Goal: Information Seeking & Learning: Learn about a topic

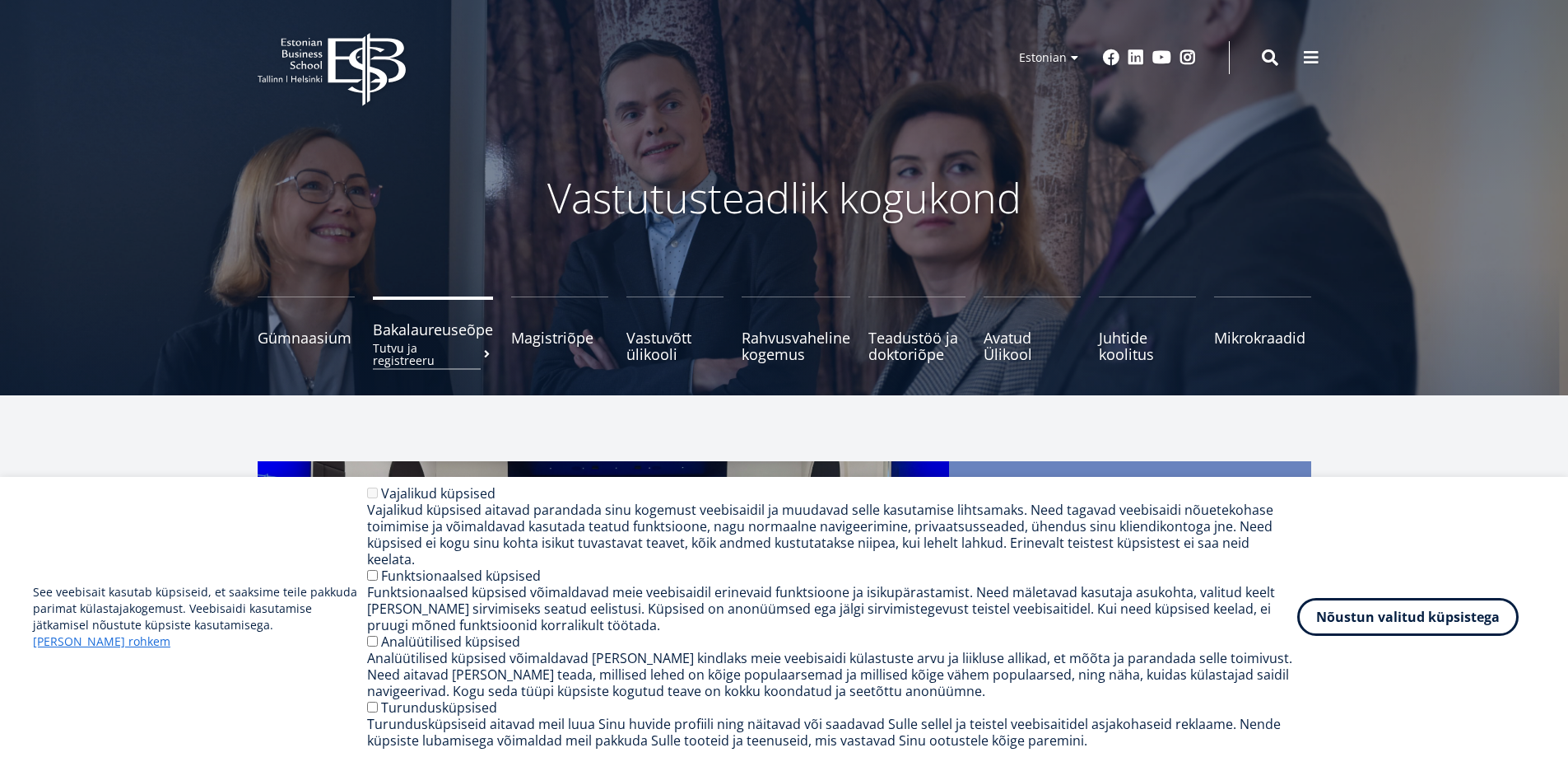
click at [475, 334] on span "Bakalaureuseõpe Tutvu ja registreeru" at bounding box center [433, 330] width 120 height 16
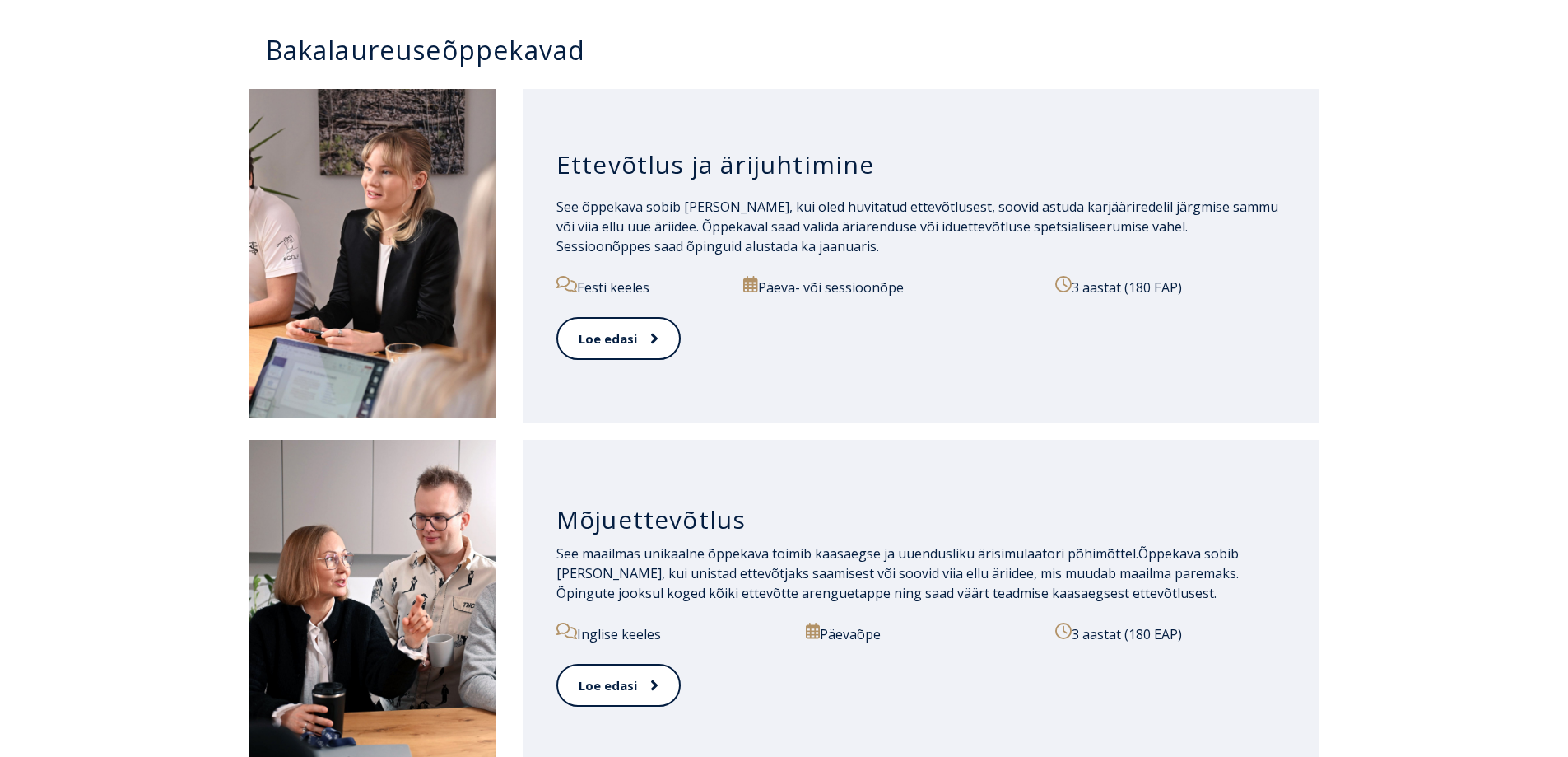
scroll to position [848, 0]
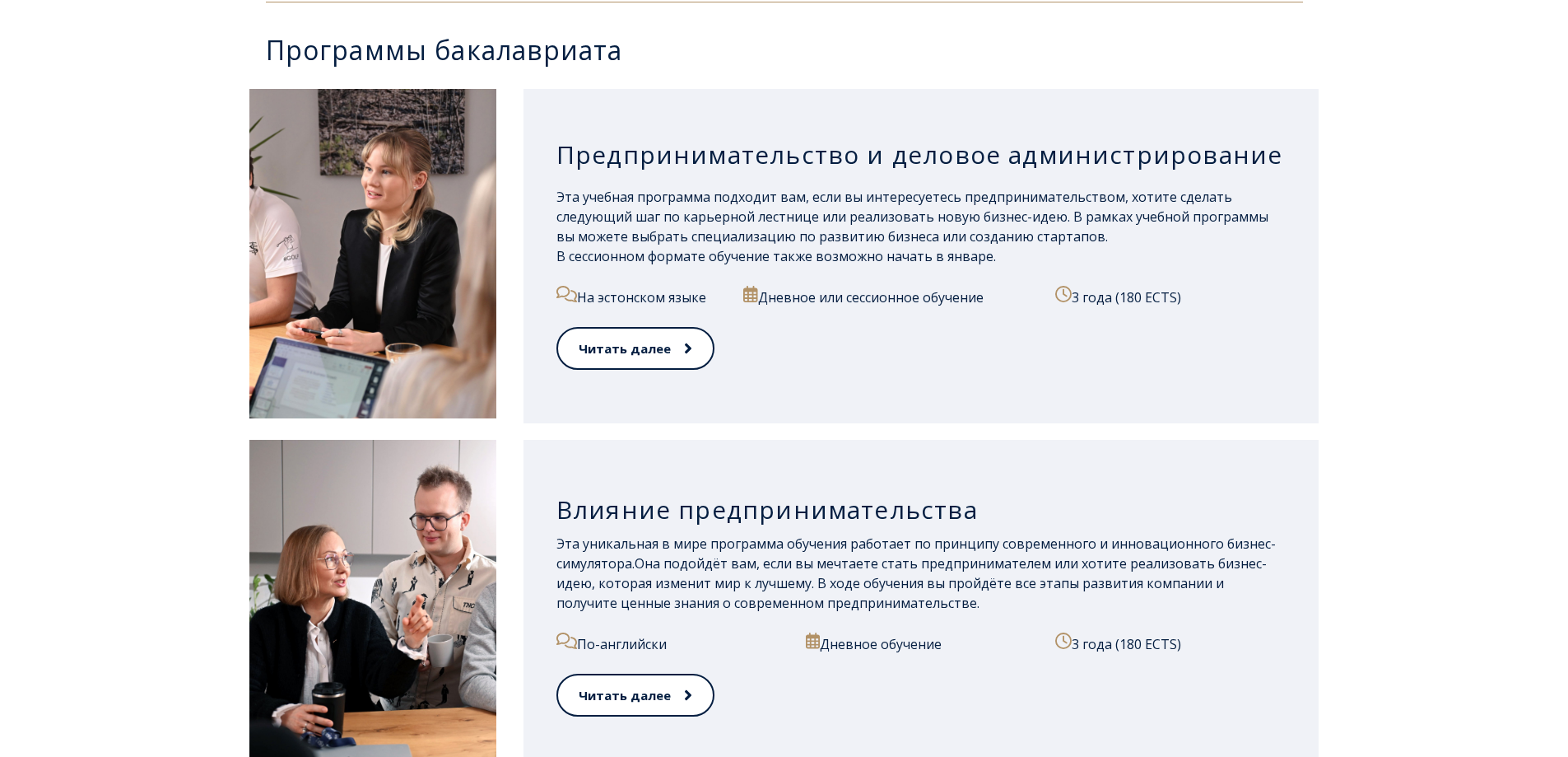
click at [1313, 326] on div "Предпринимательство и деловое администрирование Эта учебная программа подходит …" at bounding box center [921, 255] width 796 height 334
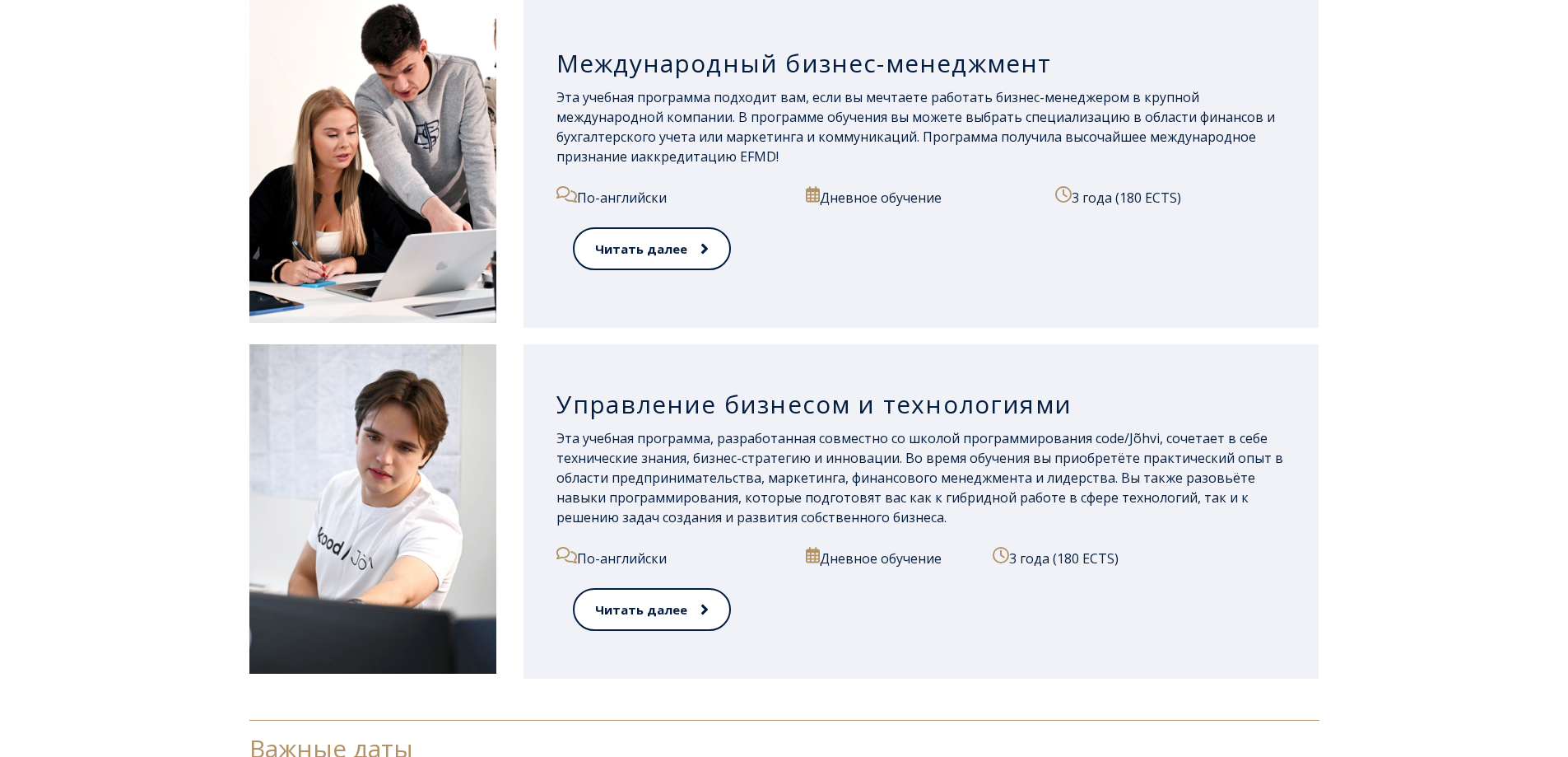
scroll to position [1647, 0]
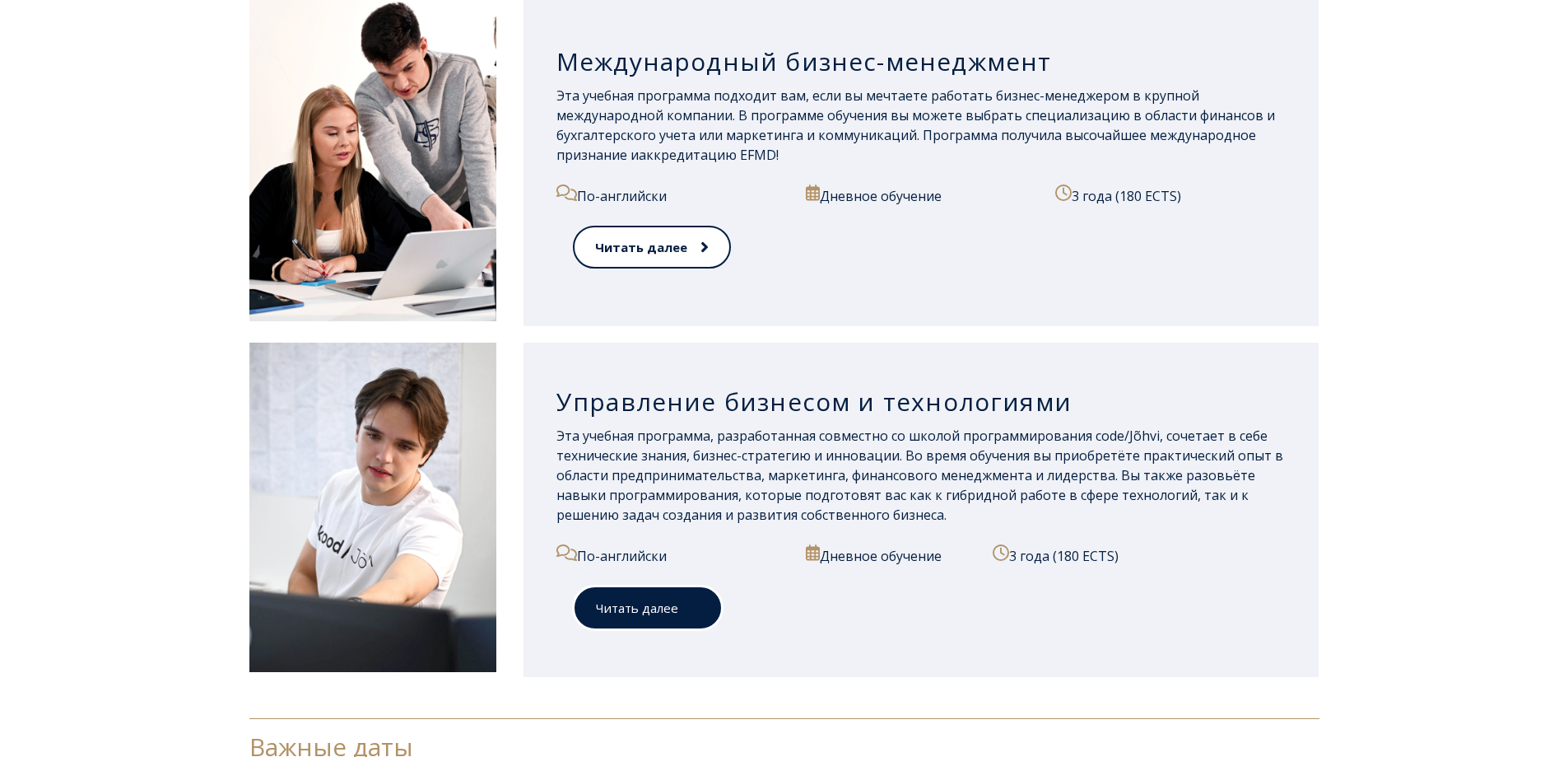
click at [644, 615] on font "Читать далее" at bounding box center [636, 608] width 82 height 16
